Goal: Information Seeking & Learning: Learn about a topic

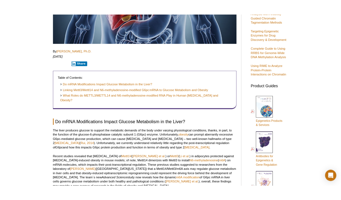
scroll to position [229, 0]
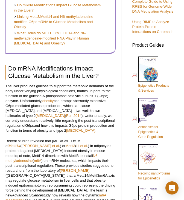
select select "[GEOGRAPHIC_DATA]"
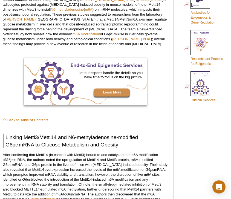
scroll to position [339, 0]
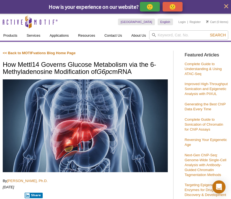
scroll to position [419, 0]
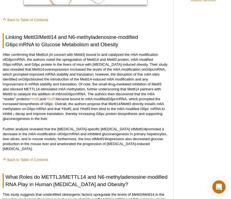
click at [113, 70] on p "After confirming that Mettl14 (in concert with Mettl3) bound to and catalyzed t…" at bounding box center [85, 86] width 165 height 69
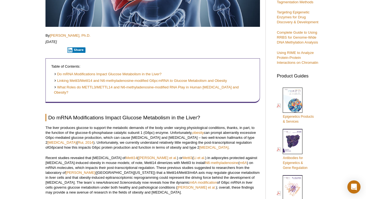
scroll to position [0, 0]
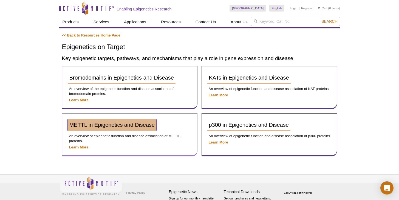
click at [118, 130] on link "METTL in Epigenetics and Disease" at bounding box center [112, 125] width 89 height 12
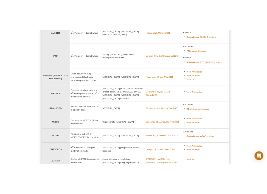
scroll to position [109, 0]
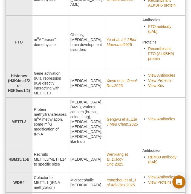
select select "[GEOGRAPHIC_DATA]"
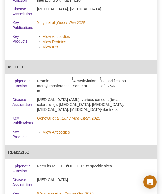
scroll to position [318, 0]
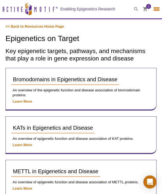
select select "[GEOGRAPHIC_DATA]"
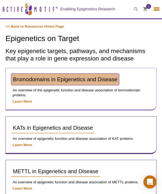
click at [34, 77] on span "Bromodomains in Epigenetics and Disease" at bounding box center [65, 79] width 104 height 6
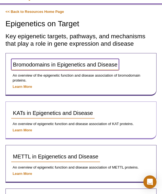
scroll to position [61, 0]
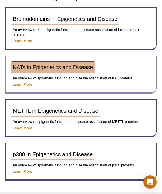
click at [33, 69] on span "KATs in Epigenetics and Disease" at bounding box center [53, 67] width 80 height 6
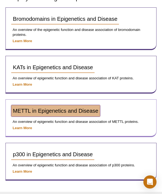
click at [28, 110] on span "METTL in Epigenetics and Disease" at bounding box center [55, 111] width 85 height 6
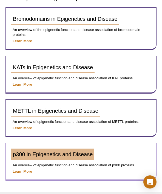
click at [29, 148] on div "p300 in Epigenetics and Disease An overview of epigenetic function and disease …" at bounding box center [80, 162] width 151 height 38
click at [30, 154] on span "p300 in Epigenetics and Disease" at bounding box center [53, 155] width 80 height 6
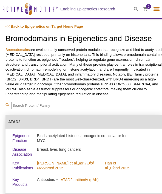
select select "[GEOGRAPHIC_DATA]"
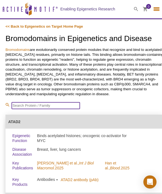
click at [41, 106] on input "search" at bounding box center [46, 105] width 68 height 7
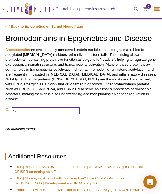
type input "k"
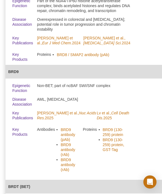
scroll to position [874, 0]
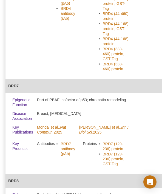
scroll to position [673, 0]
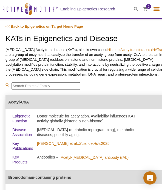
select select "[GEOGRAPHIC_DATA]"
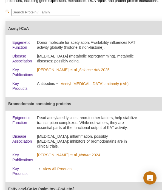
scroll to position [60, 0]
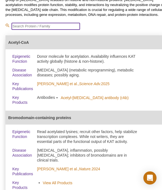
click at [32, 23] on input "search" at bounding box center [46, 26] width 68 height 7
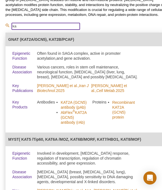
type input "k"
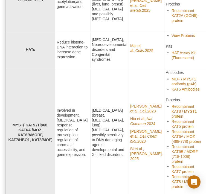
scroll to position [268, 0]
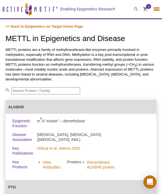
select select "[GEOGRAPHIC_DATA]"
click at [27, 92] on input "search" at bounding box center [46, 90] width 68 height 7
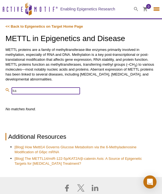
type input "k"
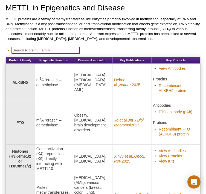
scroll to position [30, 0]
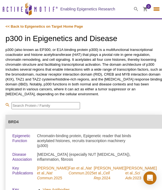
select select "[GEOGRAPHIC_DATA]"
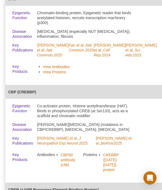
scroll to position [96, 0]
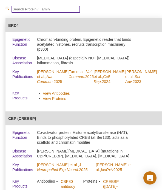
click at [53, 7] on input "search" at bounding box center [46, 9] width 68 height 7
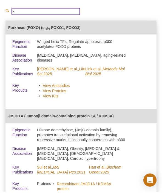
scroll to position [89, 0]
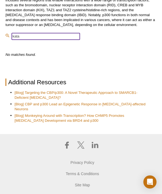
drag, startPoint x: 33, startPoint y: 18, endPoint x: 14, endPoint y: 18, distance: 19.5
click at [14, 33] on input "kata" at bounding box center [46, 36] width 68 height 7
type input "k"
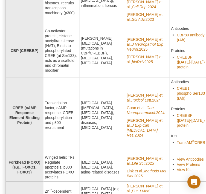
scroll to position [137, 0]
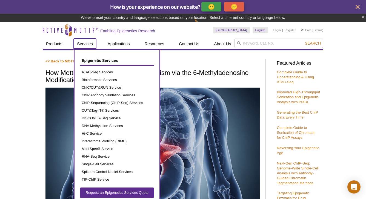
click at [75, 49] on link "Services" at bounding box center [85, 44] width 22 height 10
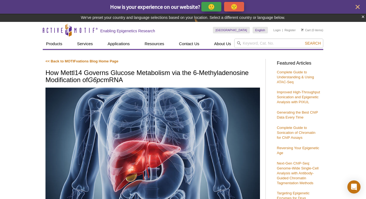
click at [57, 59] on p "<< Back to MOTIFvations Blog Home Page" at bounding box center [152, 61] width 215 height 5
click at [58, 60] on link "<< Back to MOTIFvations Blog Home Page" at bounding box center [81, 61] width 73 height 4
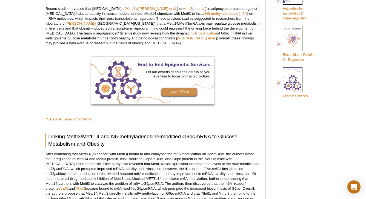
scroll to position [323, 0]
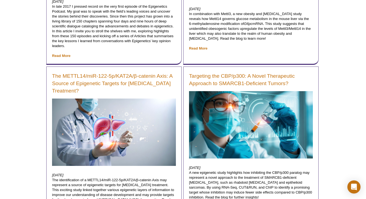
scroll to position [230, 0]
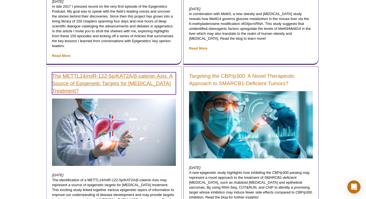
click at [85, 84] on link "The METTL14/miR-122-5p/KAT2A/β-catenin Axis: A Source of Epigenetic Targets for…" at bounding box center [114, 83] width 124 height 22
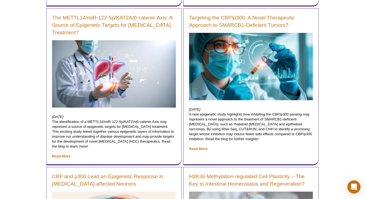
scroll to position [244, 0]
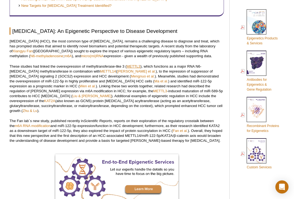
scroll to position [253, 0]
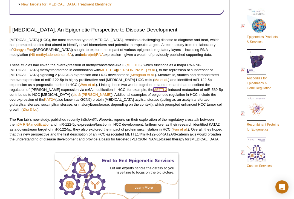
click at [153, 92] on link "METTL3" at bounding box center [160, 90] width 14 height 4
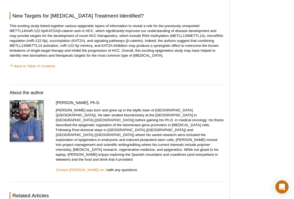
scroll to position [620, 0]
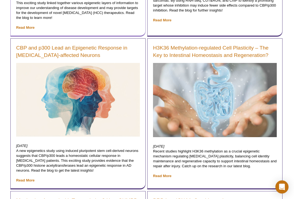
scroll to position [360, 0]
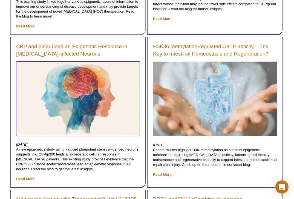
click at [23, 64] on img at bounding box center [78, 99] width 124 height 74
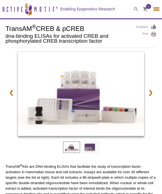
select select "[GEOGRAPHIC_DATA]"
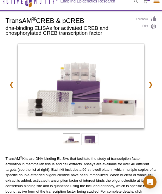
scroll to position [8, 0]
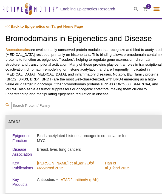
select select "[GEOGRAPHIC_DATA]"
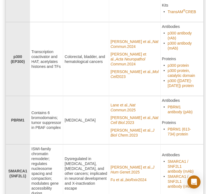
scroll to position [895, 0]
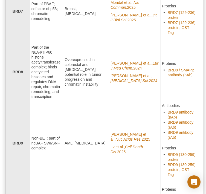
scroll to position [582, 0]
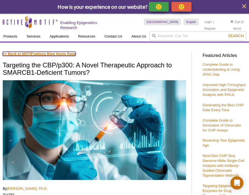
click at [16, 55] on link "<< Back to MOTIFvations Blog Home Page" at bounding box center [39, 54] width 73 height 4
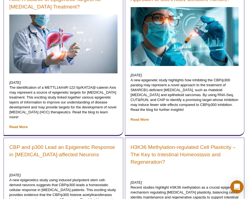
scroll to position [354, 0]
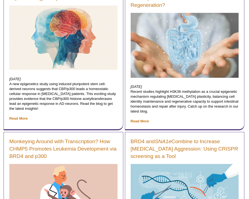
scroll to position [362, 0]
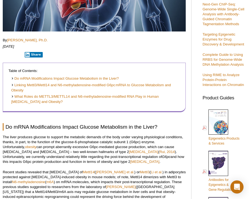
scroll to position [182, 0]
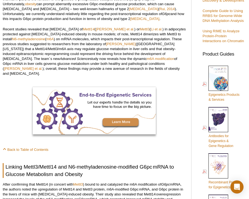
scroll to position [195, 0]
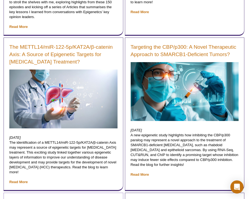
scroll to position [218, 0]
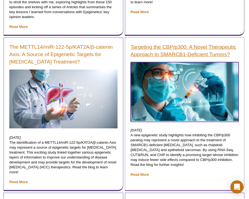
drag, startPoint x: 159, startPoint y: 77, endPoint x: 158, endPoint y: 48, distance: 28.8
click at [159, 77] on img at bounding box center [185, 91] width 108 height 59
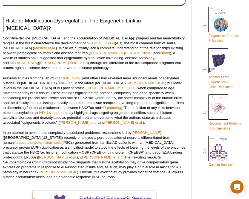
scroll to position [262, 0]
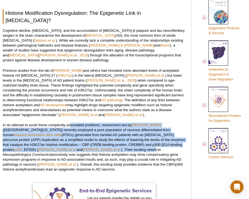
drag, startPoint x: 70, startPoint y: 132, endPoint x: 71, endPoint y: 154, distance: 22.5
click at [71, 154] on p "In an attempt to avoid these complexity-associated problems, researchers led by…" at bounding box center [94, 147] width 183 height 49
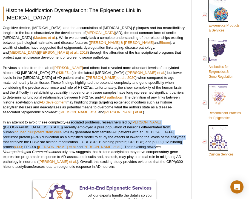
scroll to position [287, 0]
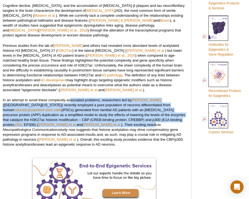
click at [84, 106] on p "In an attempt to avoid these complexity-associated problems, researchers led by…" at bounding box center [94, 122] width 183 height 49
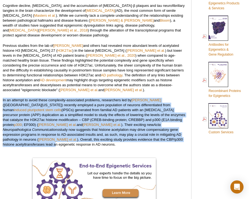
drag, startPoint x: 85, startPoint y: 102, endPoint x: 102, endPoint y: 145, distance: 46.5
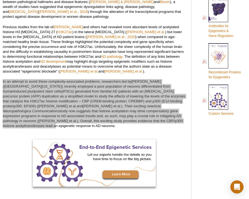
scroll to position [305, 0]
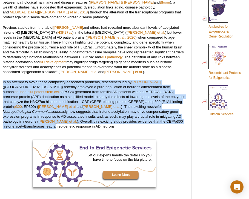
click at [88, 102] on p "In an attempt to avoid these complexity-associated problems, researchers led by…" at bounding box center [94, 104] width 183 height 49
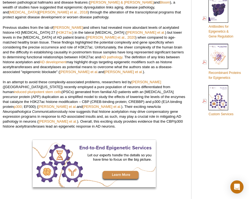
click at [27, 107] on p "In an attempt to avoid these complexity-associated problems, researchers led by…" at bounding box center [94, 104] width 183 height 49
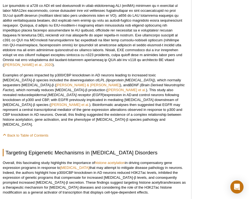
scroll to position [592, 0]
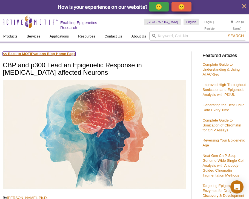
click at [37, 54] on link "<< Back to MOTIFvations Blog Home Page" at bounding box center [39, 54] width 73 height 4
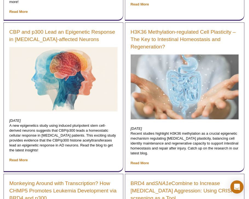
scroll to position [440, 0]
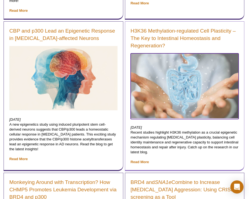
click at [167, 93] on img at bounding box center [185, 85] width 108 height 65
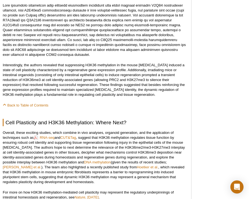
scroll to position [567, 0]
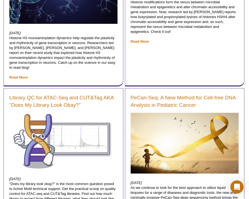
scroll to position [767, 0]
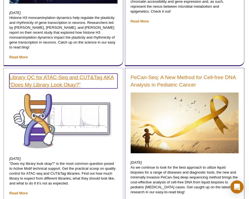
click at [53, 79] on link "Library QC for ATAC-Seq and CUT&Tag AKA “Does My Library Look Okay?”" at bounding box center [63, 81] width 108 height 15
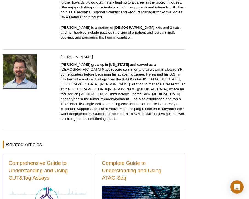
scroll to position [3328, 0]
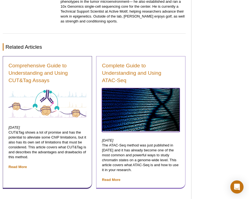
click at [132, 107] on img at bounding box center [141, 109] width 78 height 43
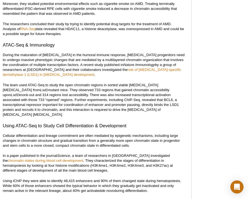
scroll to position [1100, 0]
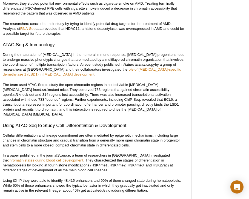
click at [41, 156] on p "In a paper published in the journal Science , a team of researchers in Israel i…" at bounding box center [94, 163] width 183 height 20
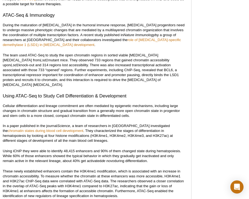
scroll to position [1133, 0]
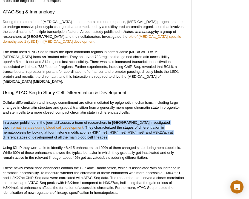
drag, startPoint x: 60, startPoint y: 130, endPoint x: 59, endPoint y: 105, distance: 24.4
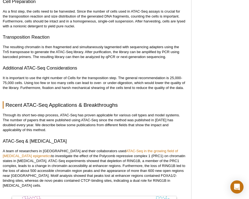
scroll to position [798, 0]
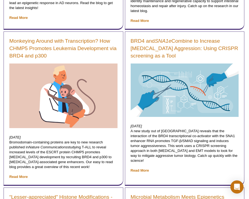
scroll to position [581, 0]
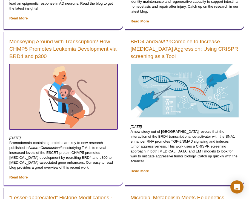
click at [93, 73] on img at bounding box center [63, 96] width 108 height 65
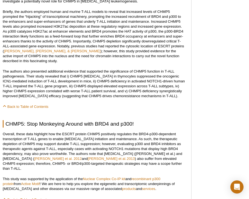
scroll to position [595, 0]
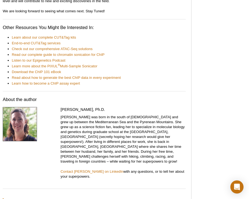
scroll to position [2869, 0]
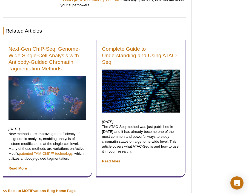
scroll to position [2396, 0]
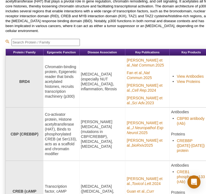
scroll to position [14, 0]
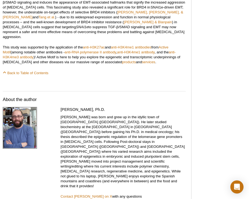
scroll to position [657, 0]
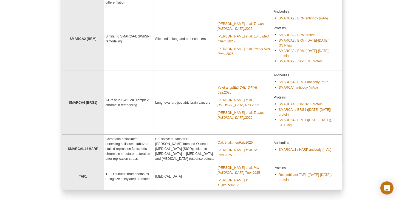
scroll to position [750, 0]
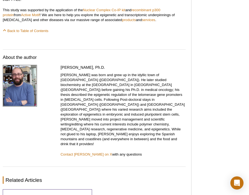
scroll to position [609, 0]
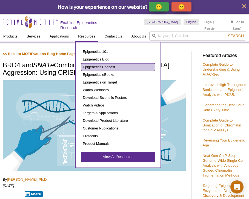
click at [99, 67] on link "Epigenetics Podcast" at bounding box center [118, 67] width 74 height 8
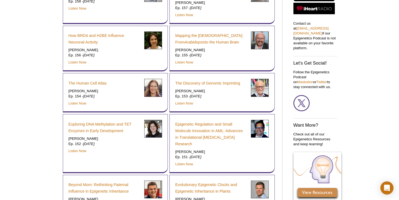
scroll to position [225, 0]
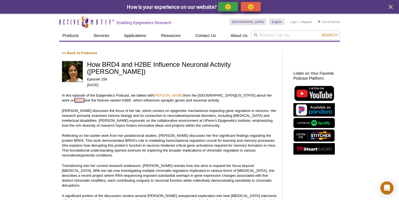
click at [84, 98] on link "BRD4" at bounding box center [80, 100] width 10 height 4
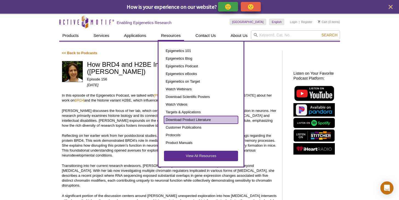
click at [186, 120] on link "Download Product Literature" at bounding box center [201, 120] width 74 height 8
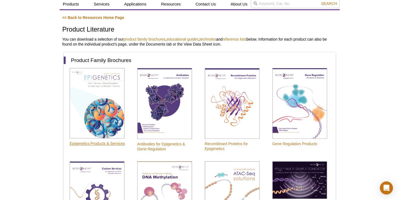
scroll to position [28, 0]
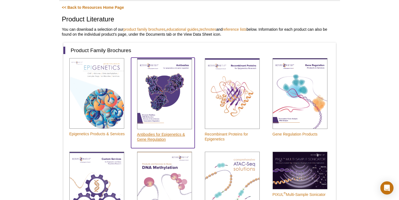
click at [170, 88] on img at bounding box center [164, 93] width 55 height 71
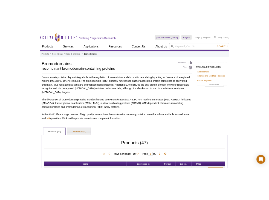
scroll to position [1, 0]
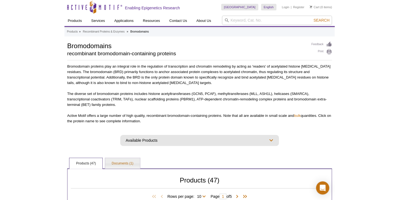
scroll to position [0, 0]
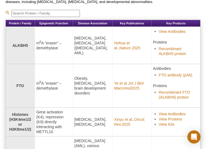
scroll to position [100, 0]
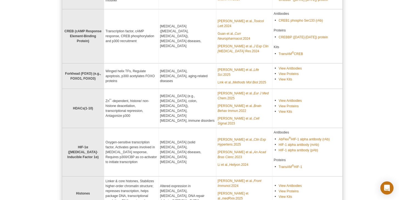
scroll to position [202, 0]
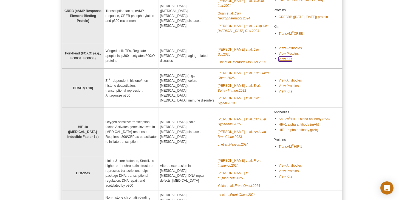
click at [206, 57] on link "View Kits" at bounding box center [284, 59] width 13 height 5
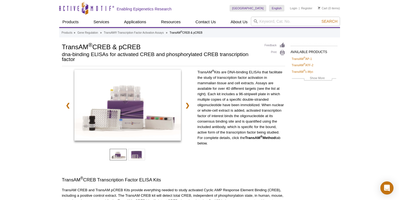
click at [201, 87] on p "TransAM ® Kits are DNA-binding ELISAs that facilitate the study of transcriptio…" at bounding box center [241, 108] width 88 height 77
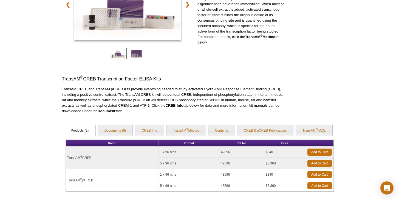
scroll to position [102, 0]
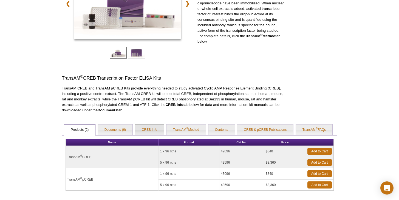
click at [146, 127] on link "CREB Info" at bounding box center [149, 130] width 29 height 11
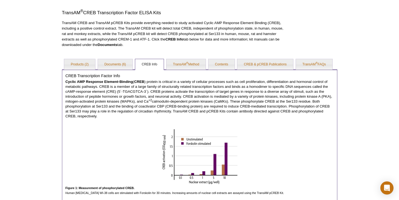
scroll to position [171, 0]
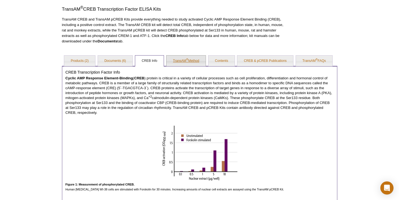
click at [188, 62] on link "TransAM ® Method" at bounding box center [185, 61] width 39 height 11
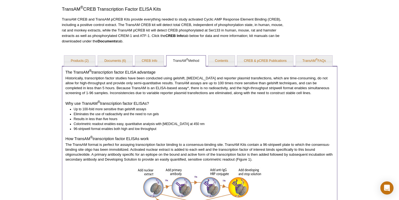
click at [231, 70] on h4 "The TransAM ® transcription factor ELISA advantage" at bounding box center [199, 72] width 268 height 5
click at [247, 65] on link "CREB & pCREB Publications" at bounding box center [265, 61] width 56 height 11
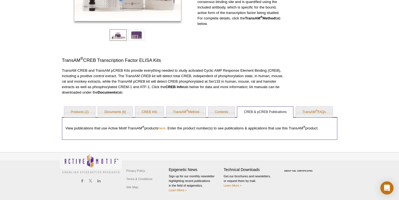
scroll to position [120, 0]
click at [310, 112] on link "TransAM ® FAQs" at bounding box center [314, 112] width 37 height 11
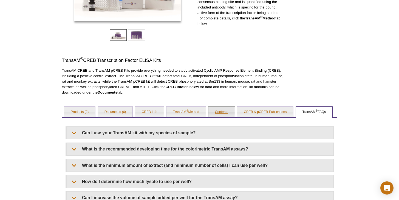
click at [225, 113] on link "Contents" at bounding box center [221, 112] width 26 height 11
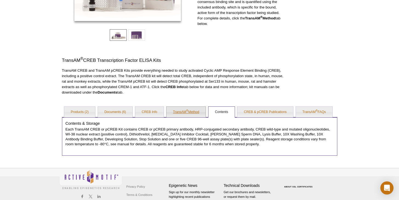
click at [166, 113] on link "TransAM ® Method" at bounding box center [185, 112] width 39 height 11
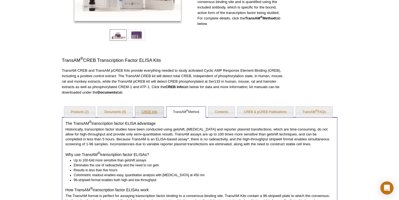
click at [154, 111] on link "CREB Info" at bounding box center [149, 112] width 29 height 11
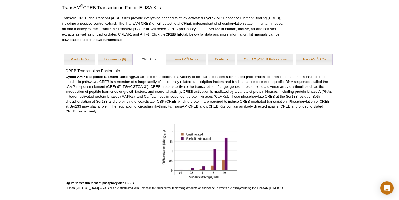
scroll to position [173, 0]
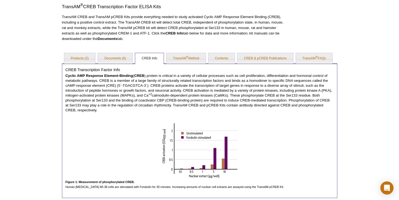
click at [96, 59] on ul "Products (2) Documents (6) CREB Info TransAM ® Method Contents CREB & pCREB Pub…" at bounding box center [199, 58] width 275 height 12
click at [108, 59] on link "Documents (6)" at bounding box center [115, 58] width 35 height 11
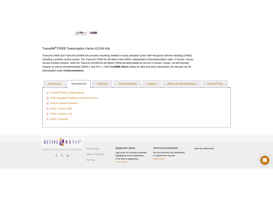
scroll to position [156, 0]
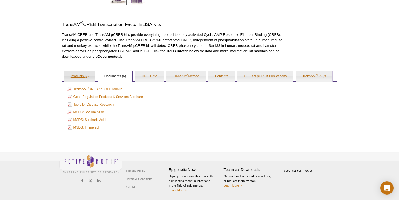
click at [84, 74] on link "Products (2)" at bounding box center [79, 76] width 31 height 11
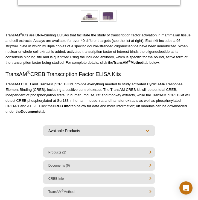
select select "[GEOGRAPHIC_DATA]"
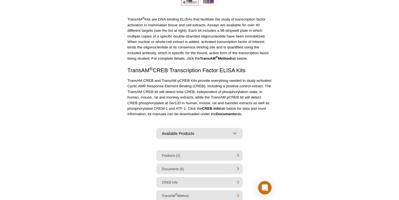
scroll to position [141, 0]
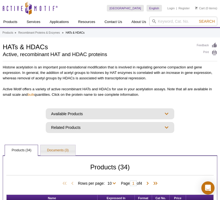
select select "[GEOGRAPHIC_DATA]"
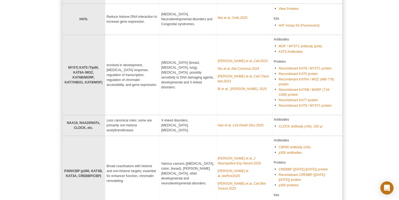
scroll to position [215, 0]
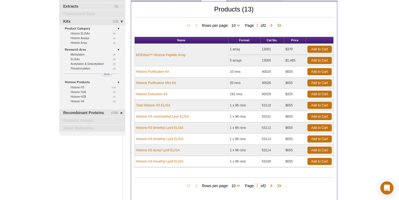
scroll to position [65, 0]
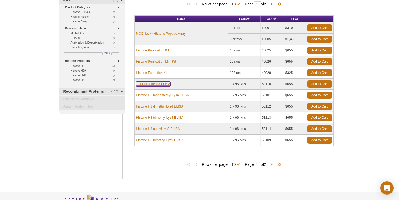
click at [156, 83] on link "Total Histone H3 ELISA" at bounding box center [153, 84] width 34 height 5
